Goal: Task Accomplishment & Management: Manage account settings

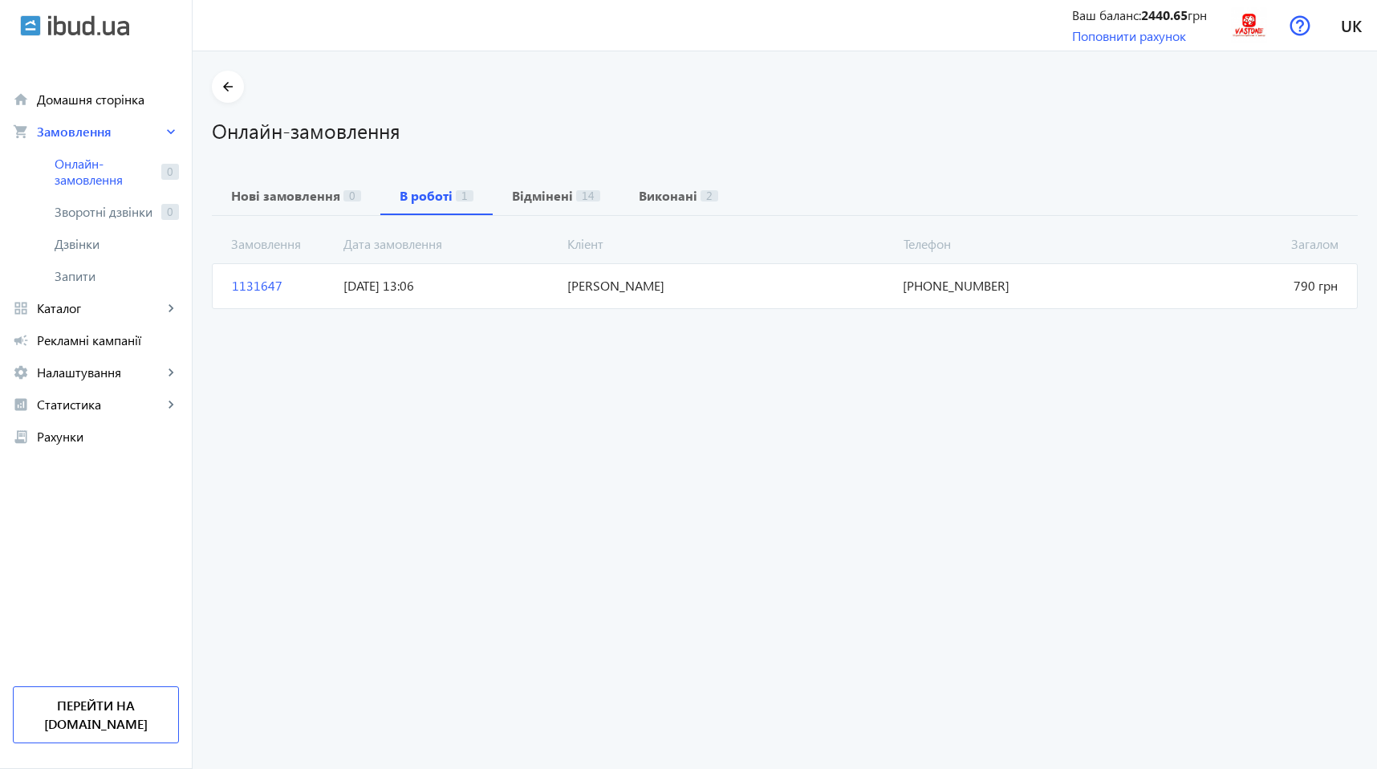
click at [369, 283] on span "[DATE] 13:06" at bounding box center [449, 286] width 224 height 18
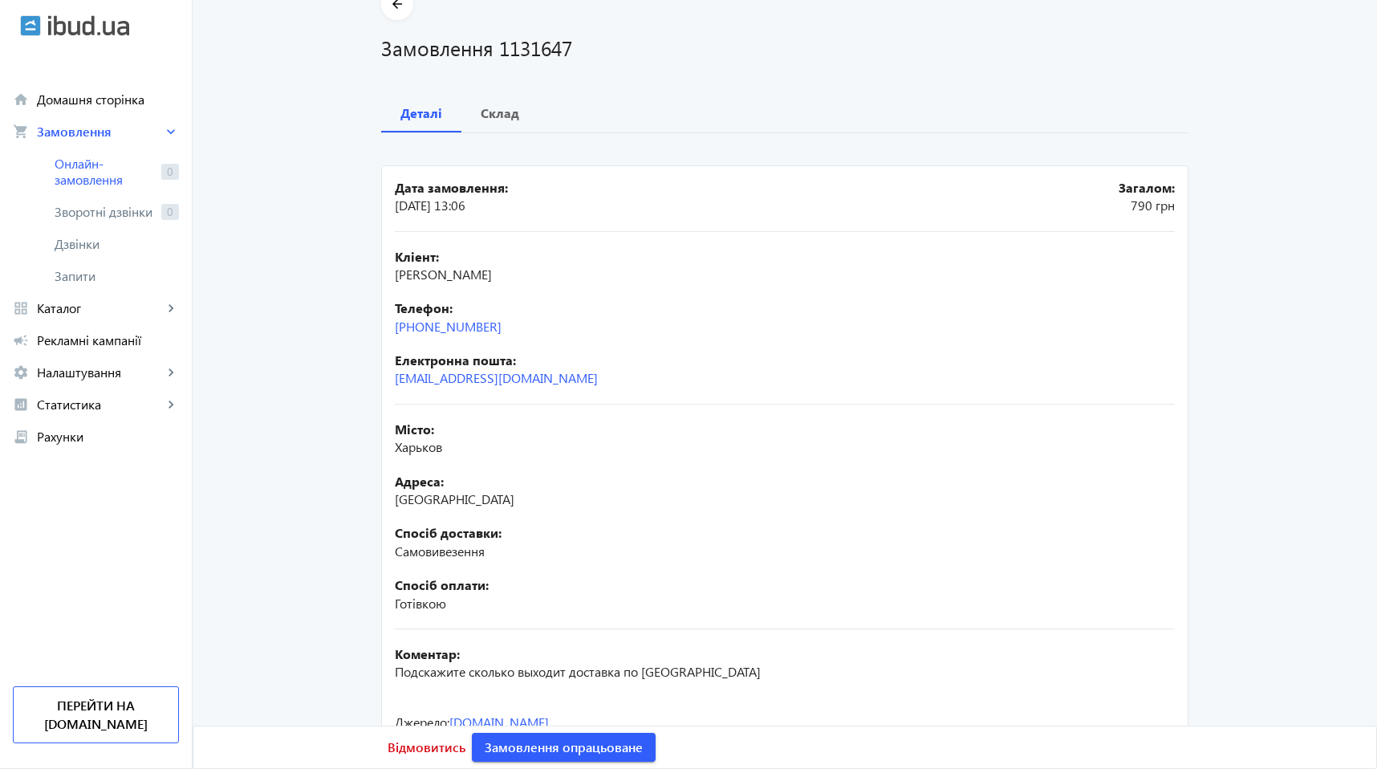
scroll to position [154, 0]
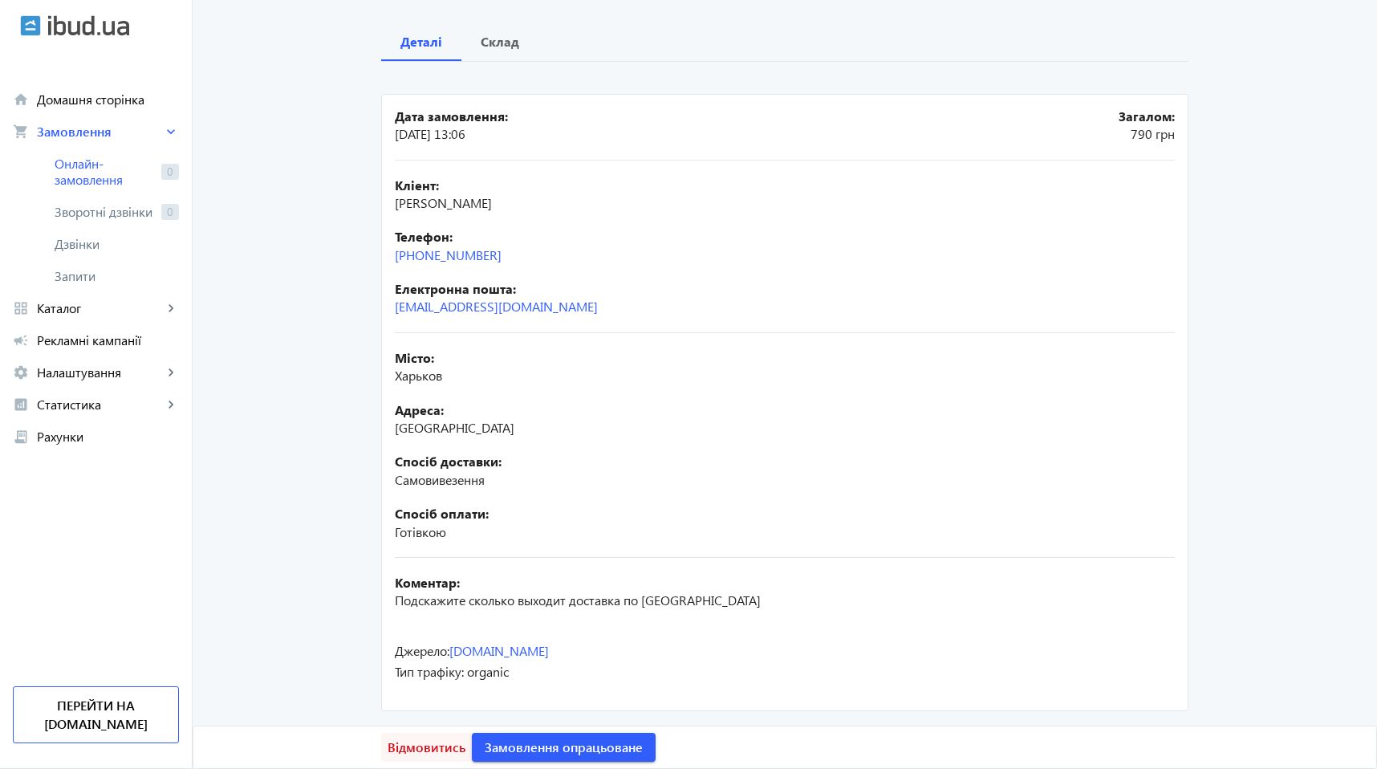
click at [409, 741] on span "Відмовитись" at bounding box center [427, 747] width 78 height 18
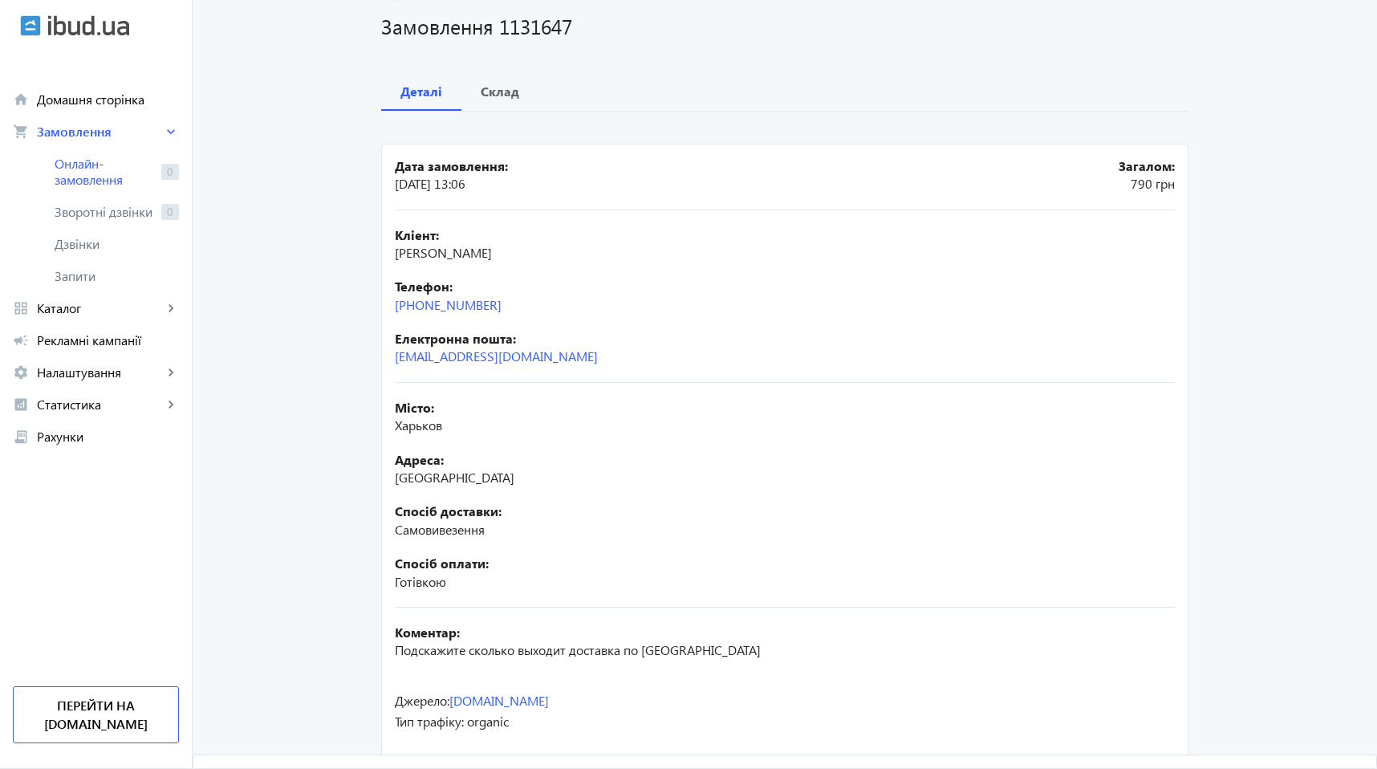
scroll to position [0, 0]
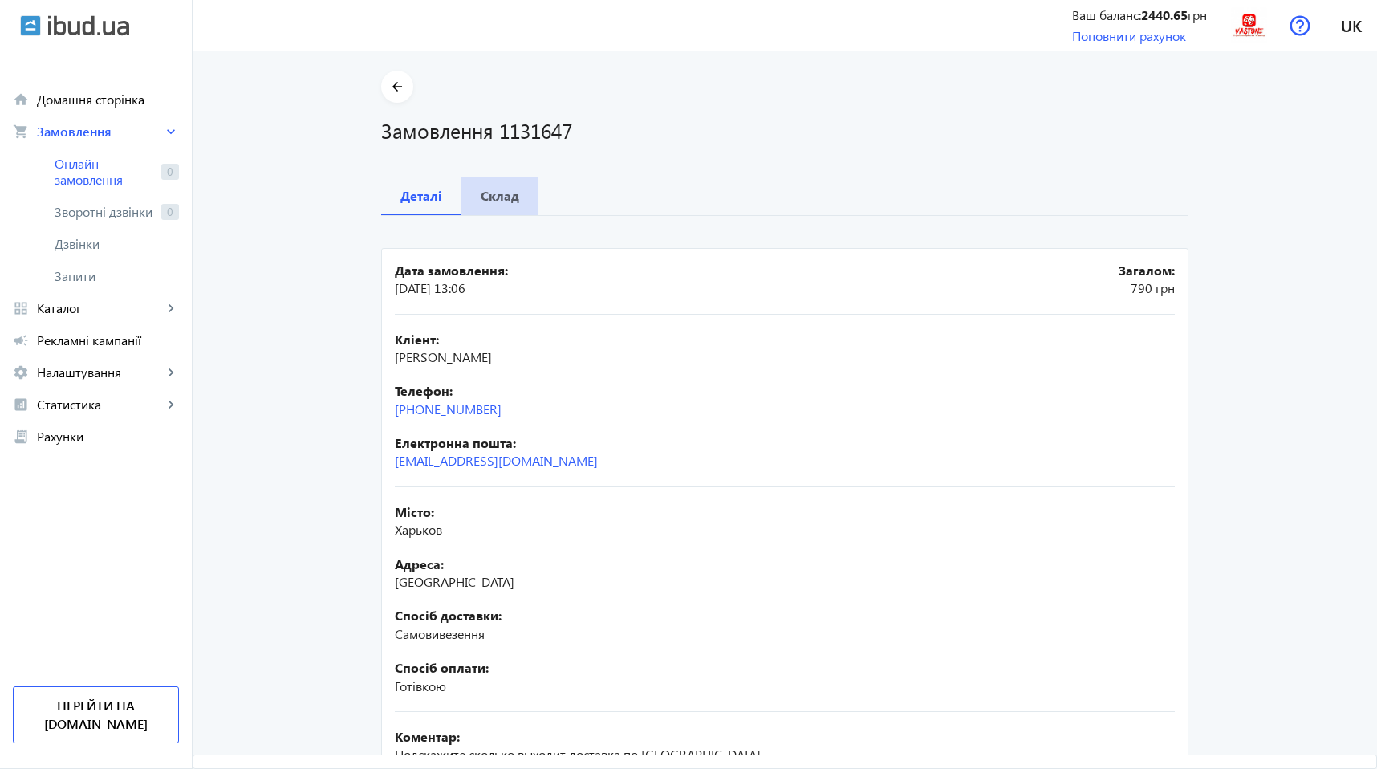
click at [494, 200] on b "Склад" at bounding box center [500, 195] width 39 height 13
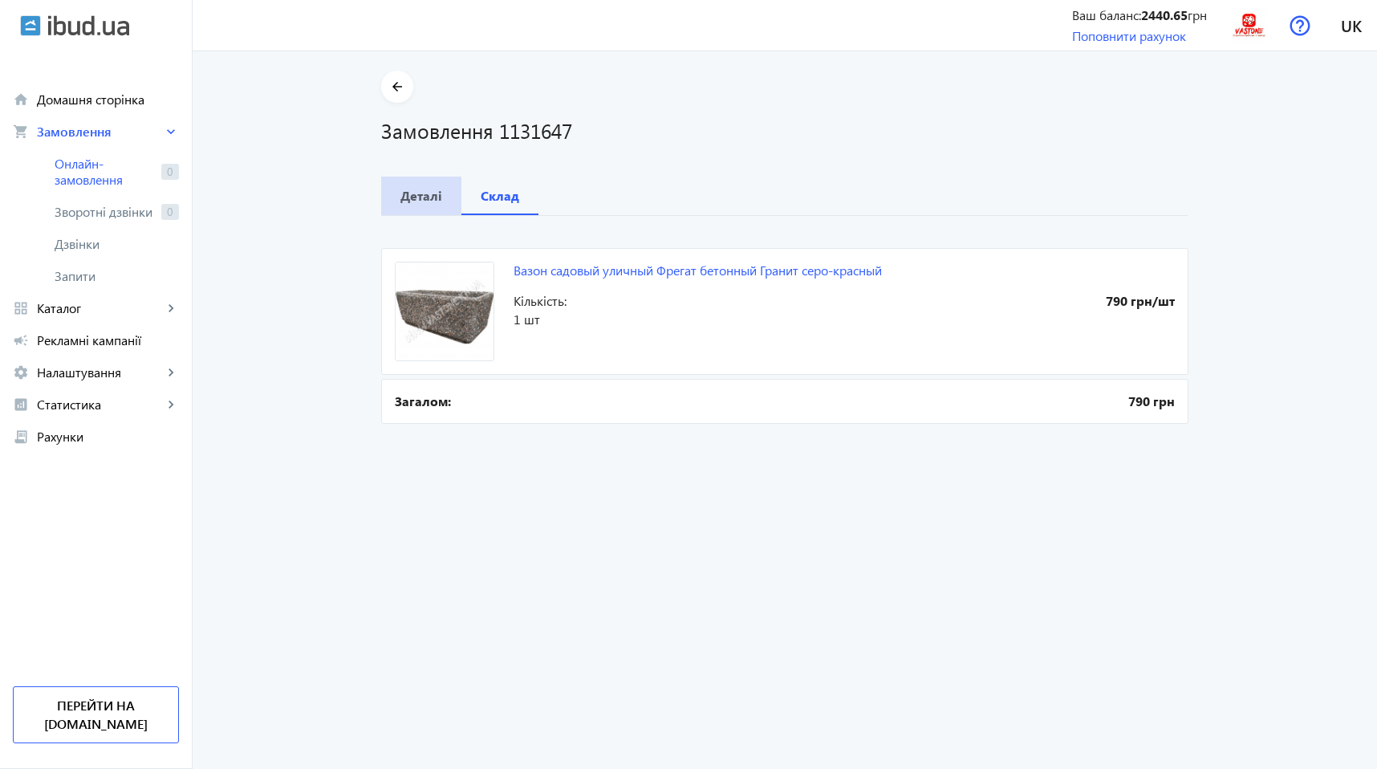
click at [441, 194] on div "Деталі" at bounding box center [421, 196] width 80 height 39
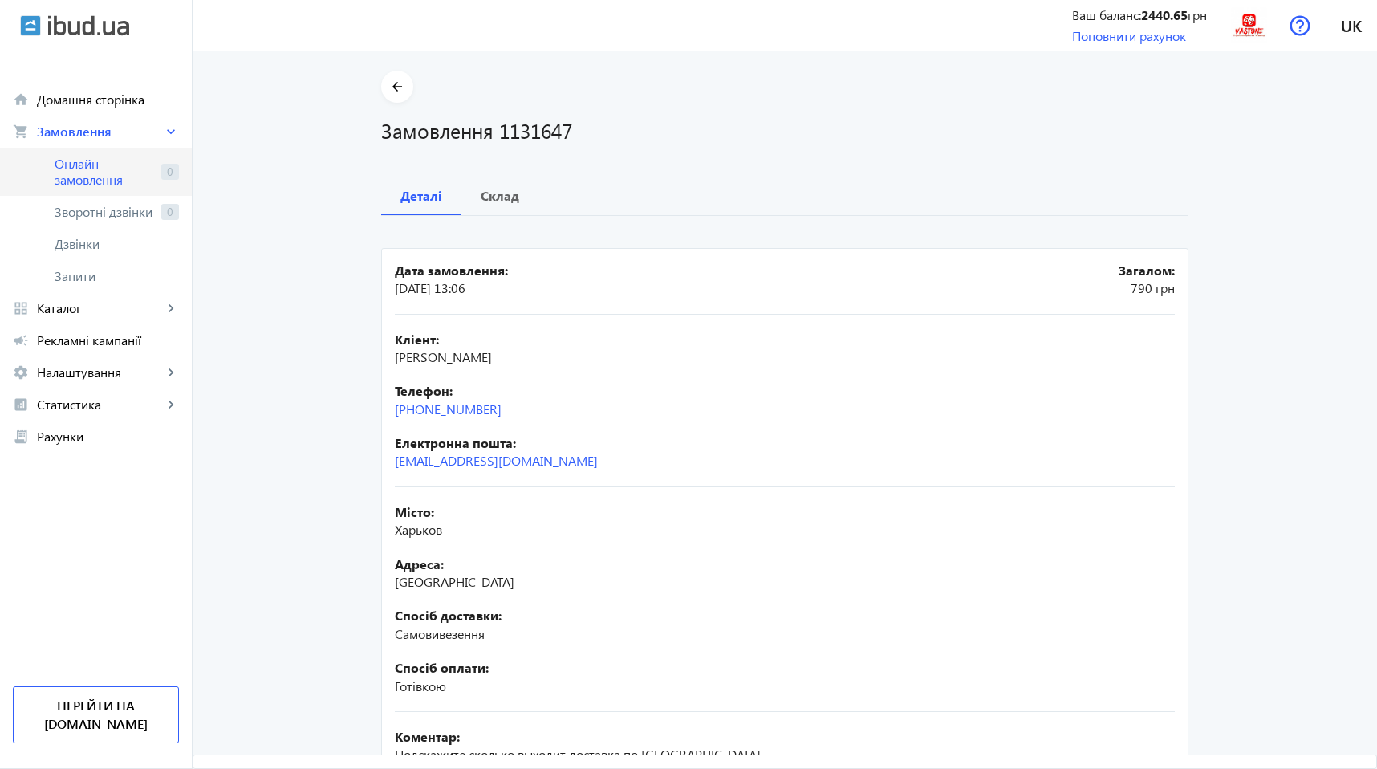
click at [97, 174] on span "Онлайн-замовлення" at bounding box center [105, 172] width 100 height 32
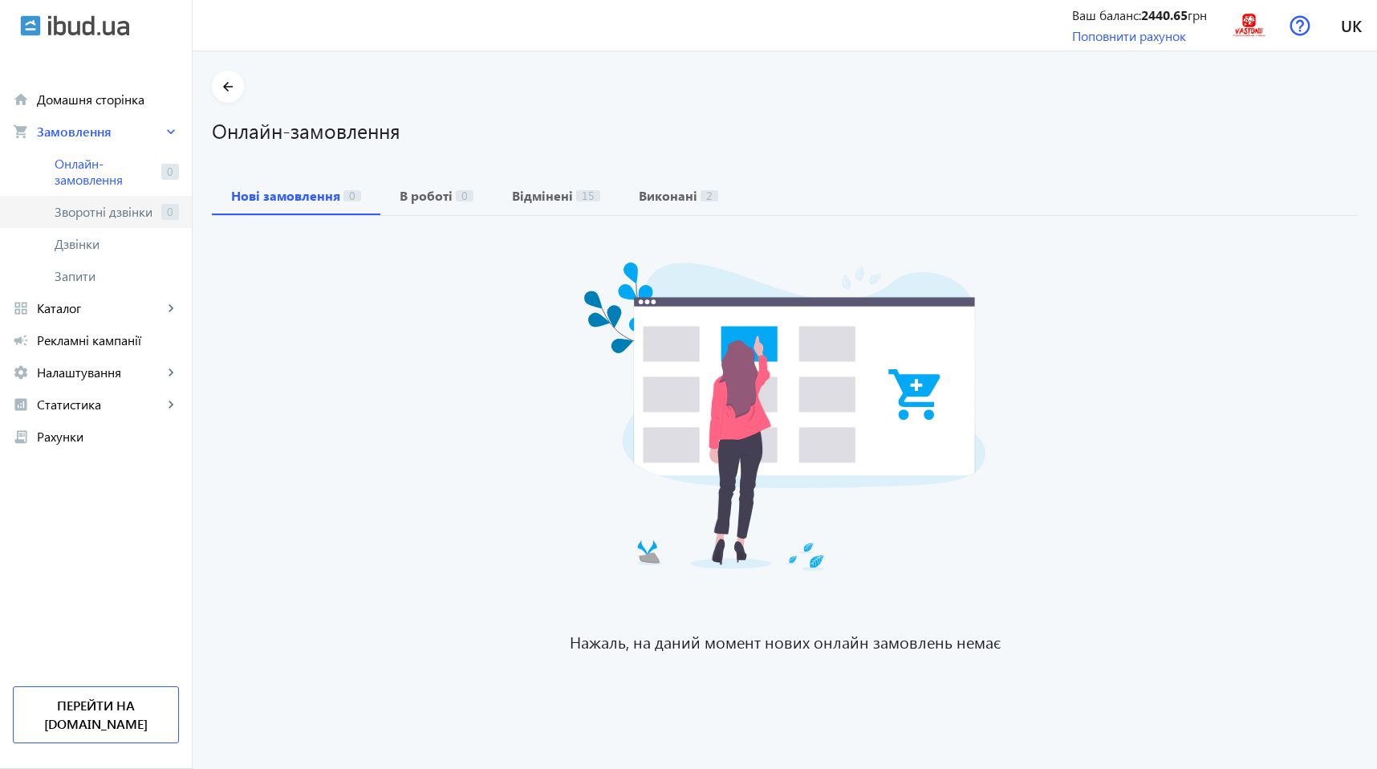
click at [76, 212] on span "Зворотні дзвінки" at bounding box center [105, 212] width 100 height 16
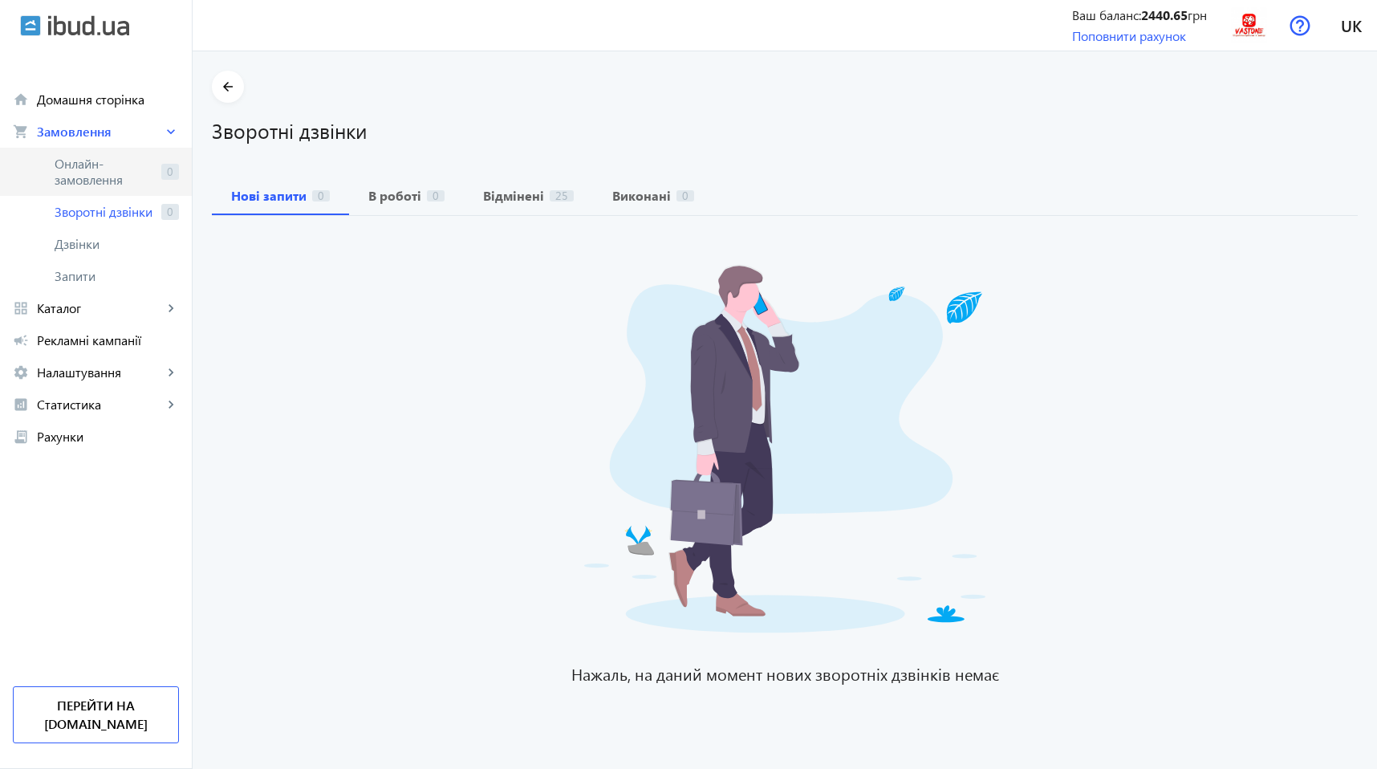
click at [98, 177] on span "Онлайн-замовлення" at bounding box center [105, 172] width 100 height 32
